Goal: Use online tool/utility: Utilize a website feature to perform a specific function

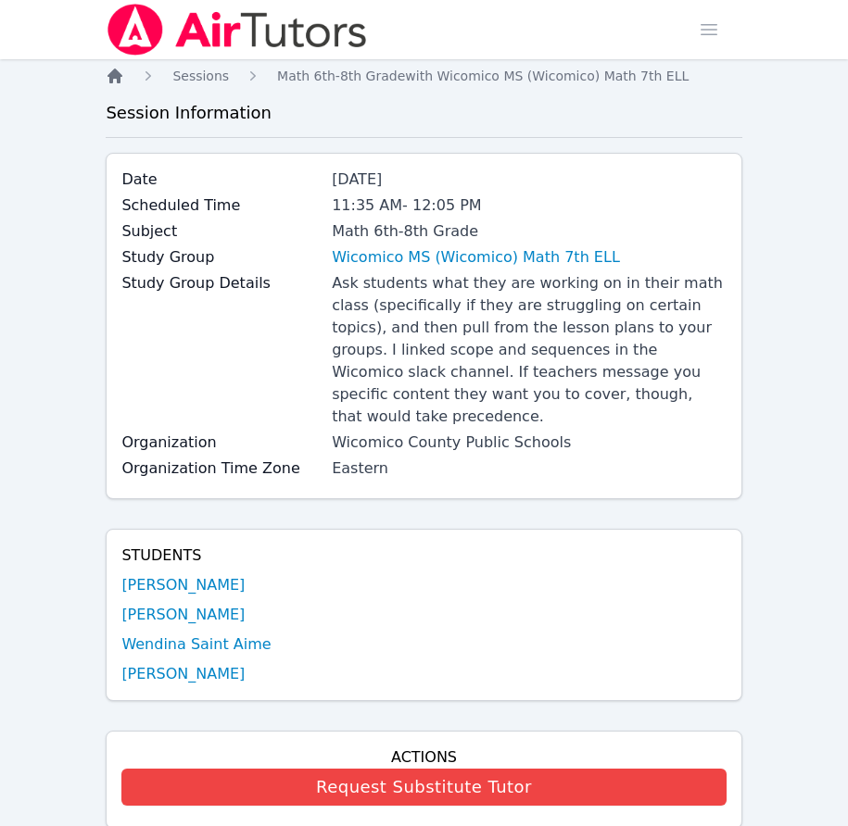
click at [111, 79] on icon "Breadcrumb" at bounding box center [114, 76] width 15 height 15
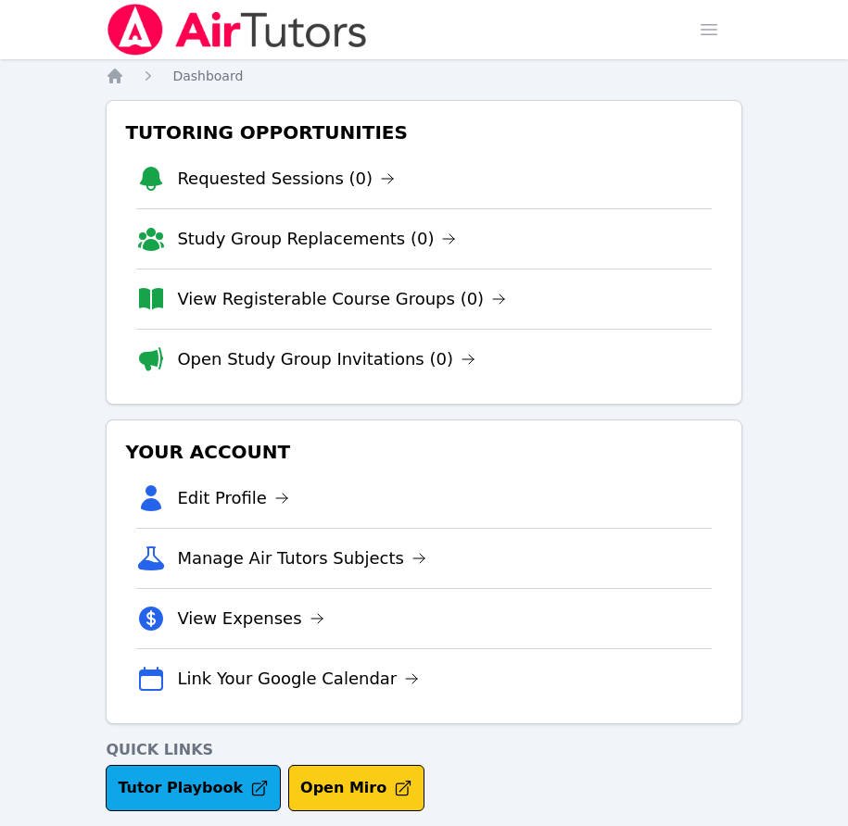
click at [322, 787] on button "Open Miro" at bounding box center [356, 788] width 136 height 46
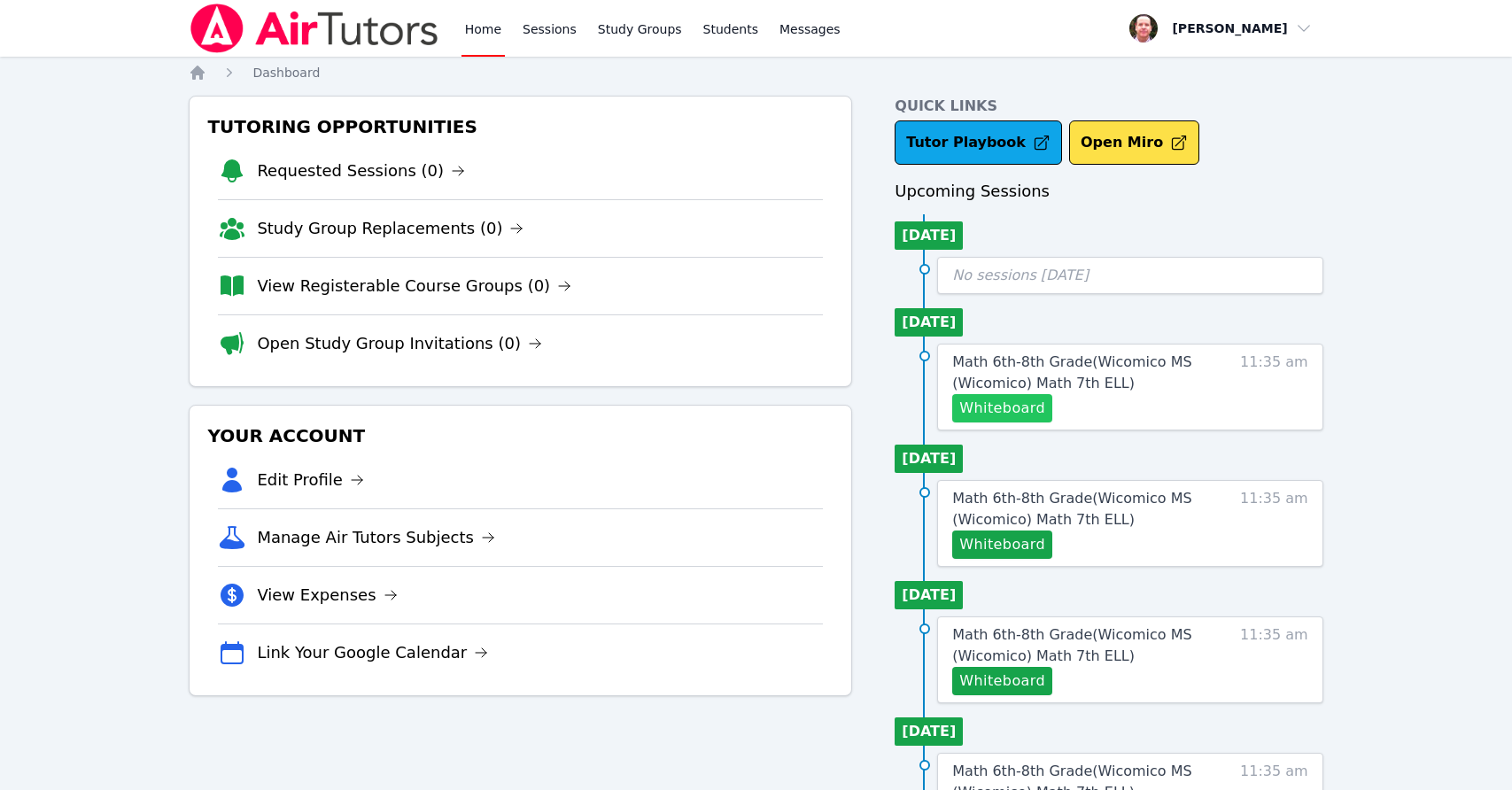
click at [994, 404] on button "Whiteboard" at bounding box center [1002, 408] width 100 height 29
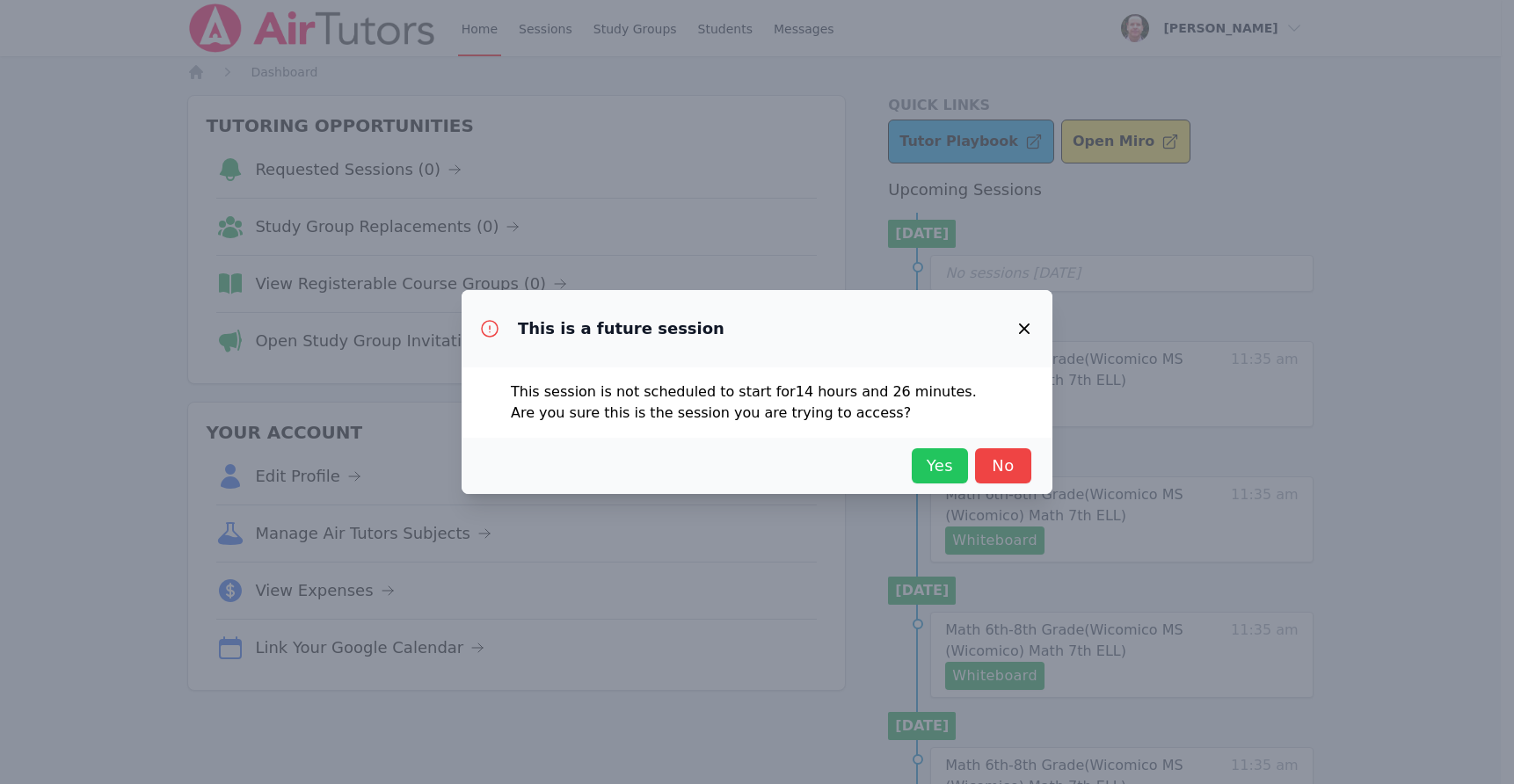
click at [952, 458] on span "Yes" at bounding box center [940, 466] width 39 height 25
